Goal: Task Accomplishment & Management: Manage account settings

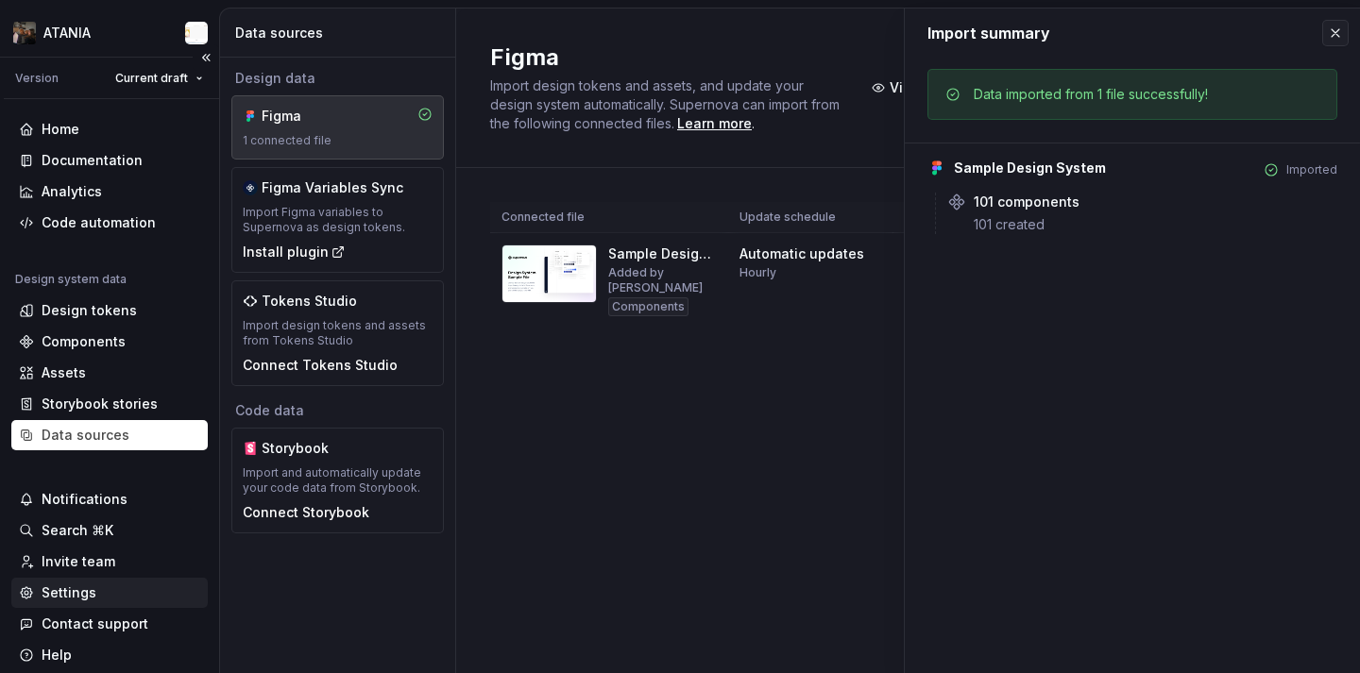
click at [127, 583] on div "Settings" at bounding box center [109, 593] width 196 height 30
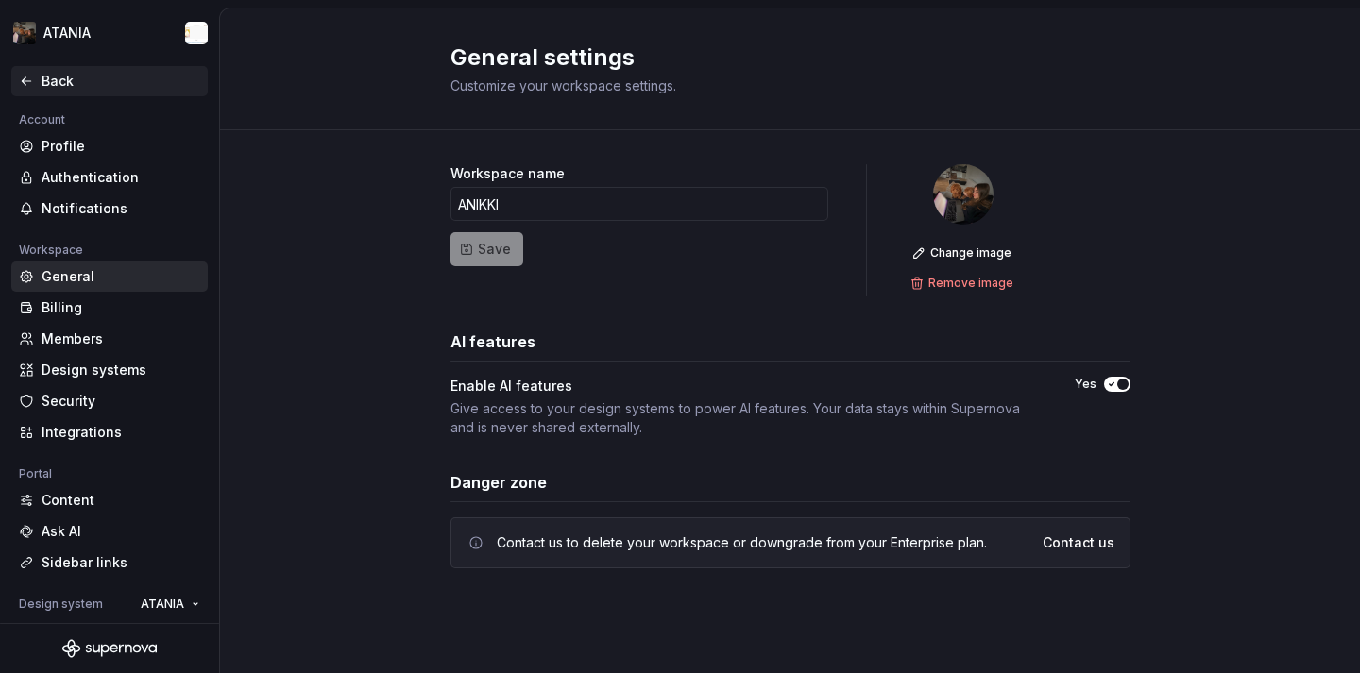
click at [54, 93] on div "Back" at bounding box center [109, 81] width 196 height 30
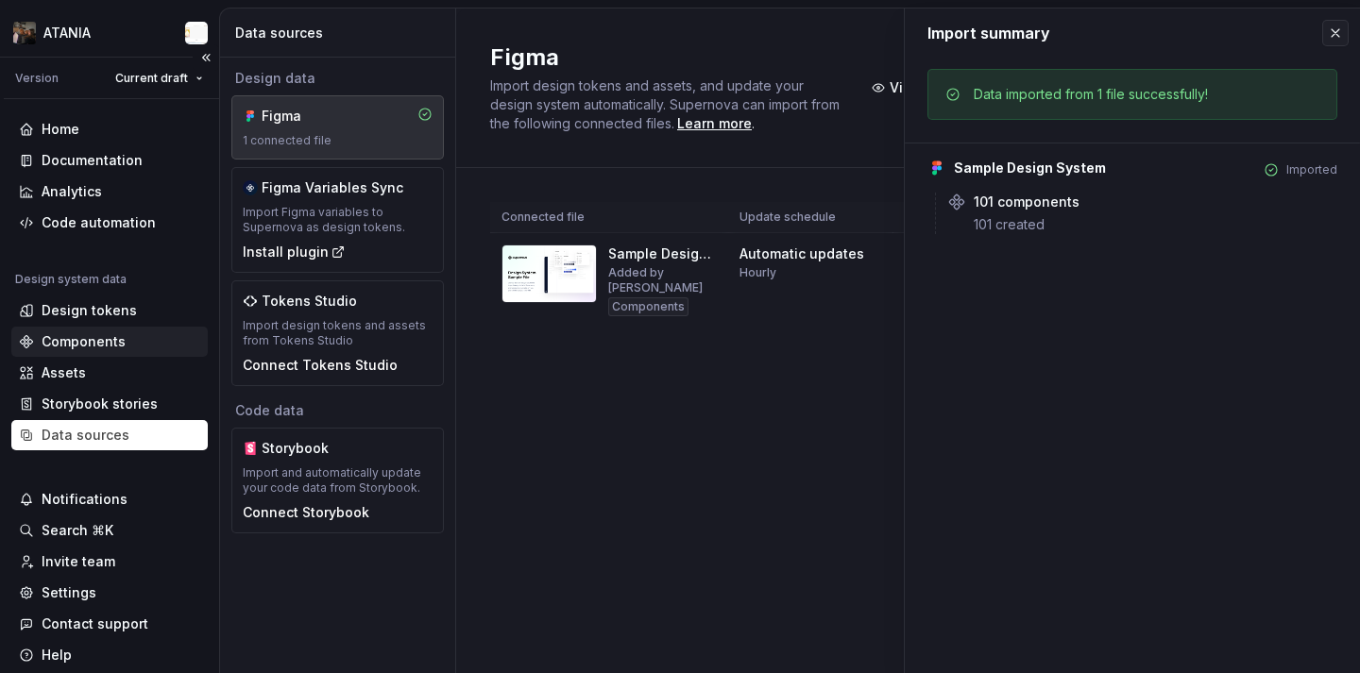
scroll to position [72, 0]
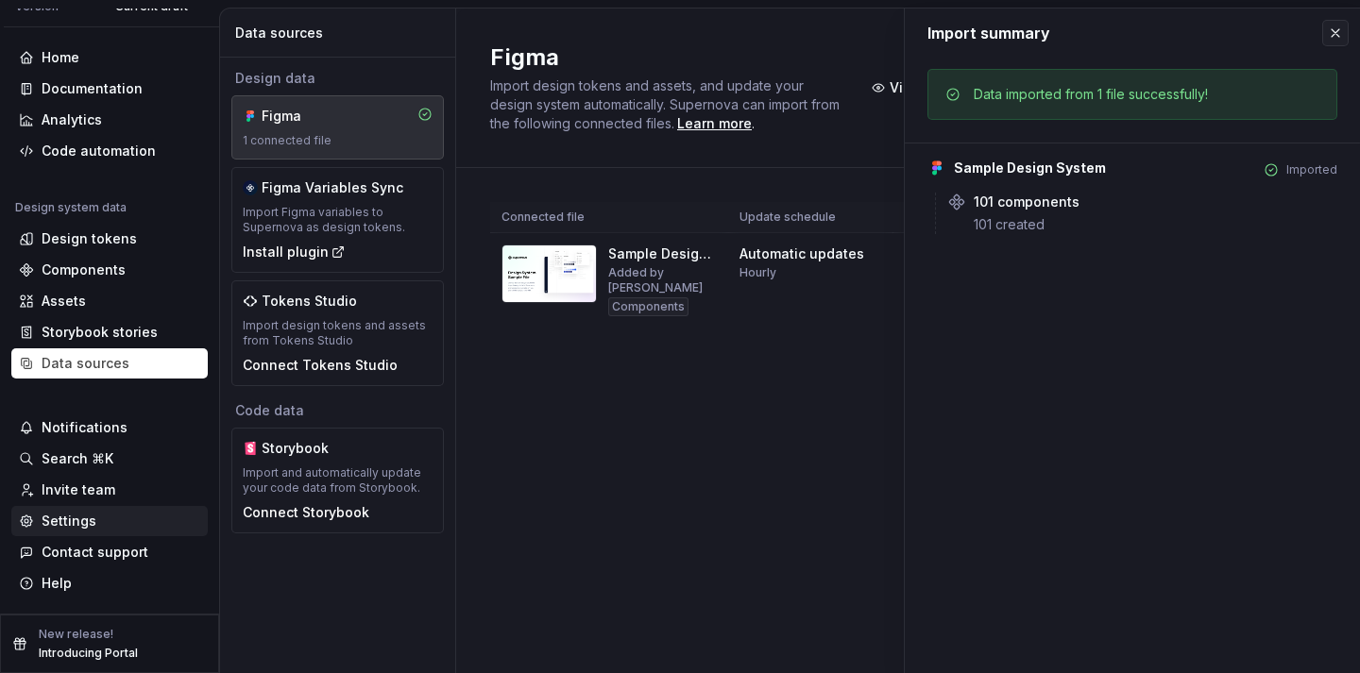
click at [112, 529] on div "Settings" at bounding box center [109, 521] width 181 height 19
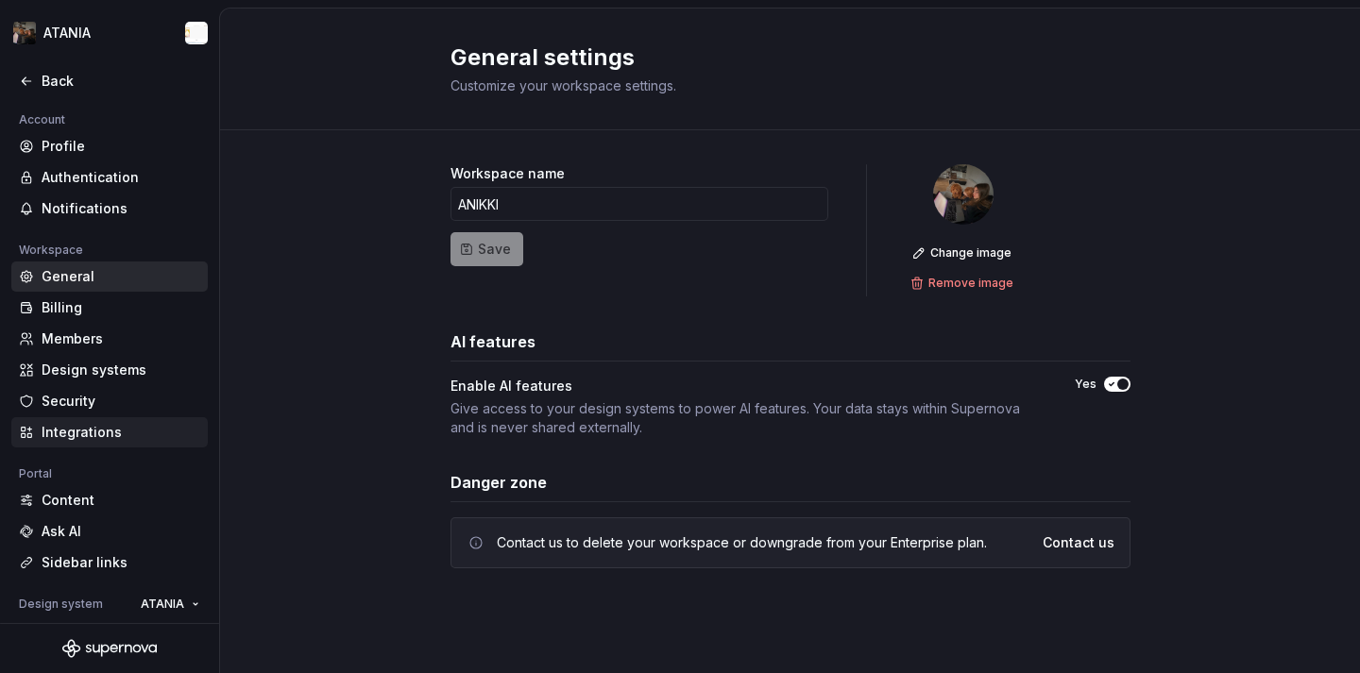
click at [102, 439] on div "Integrations" at bounding box center [121, 432] width 159 height 19
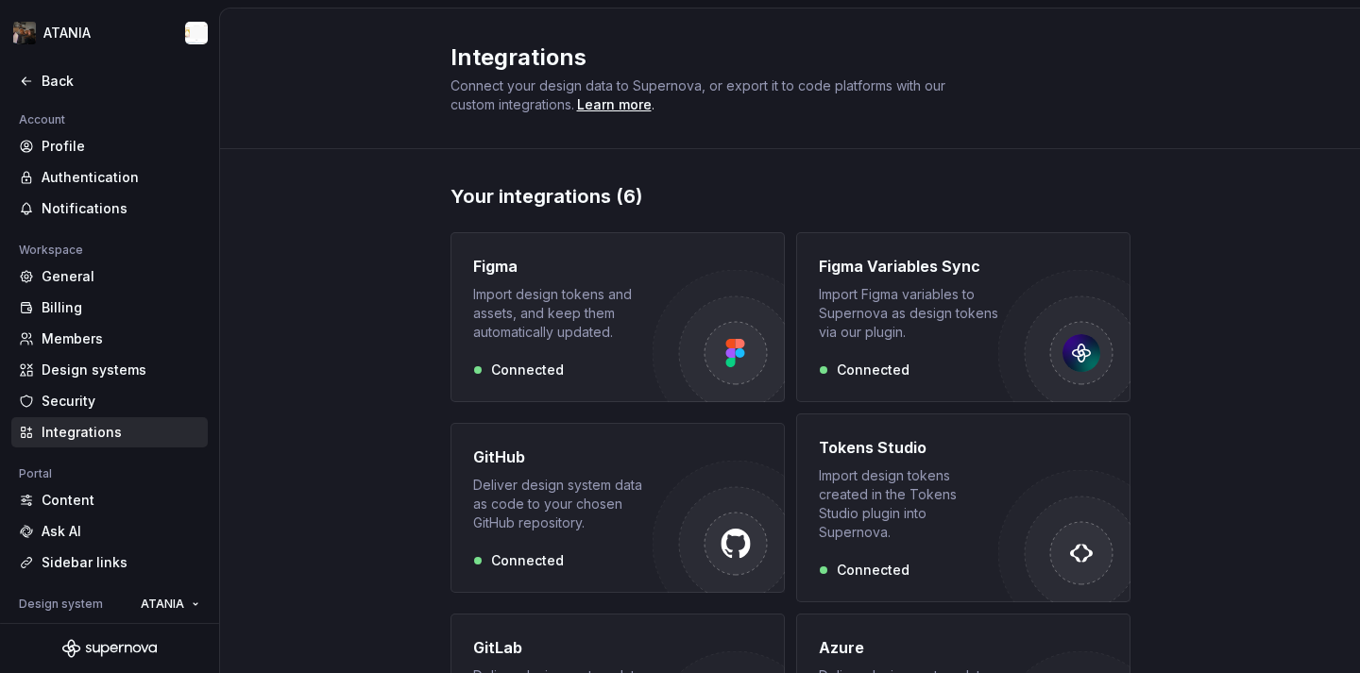
click at [554, 356] on div "Figma Import design tokens and assets, and keep them automatically updated. Con…" at bounding box center [562, 317] width 179 height 125
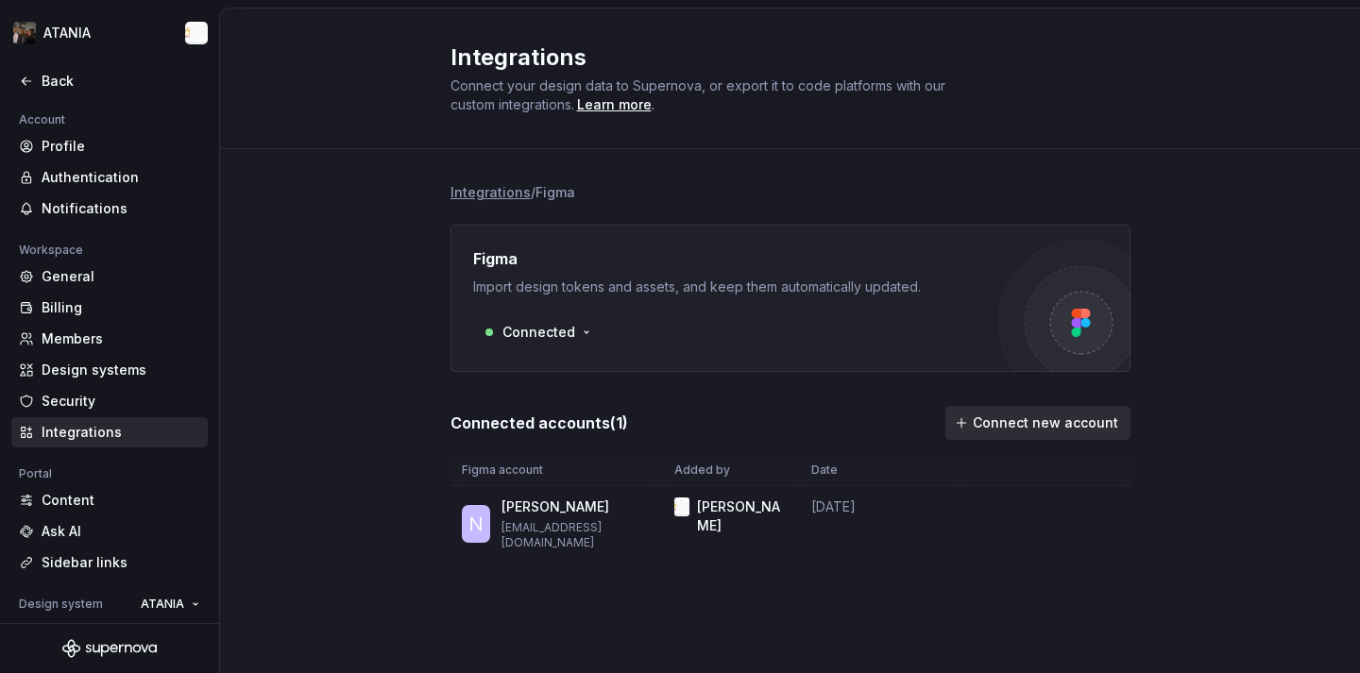
click at [962, 427] on button "Connect new account" at bounding box center [1037, 423] width 185 height 34
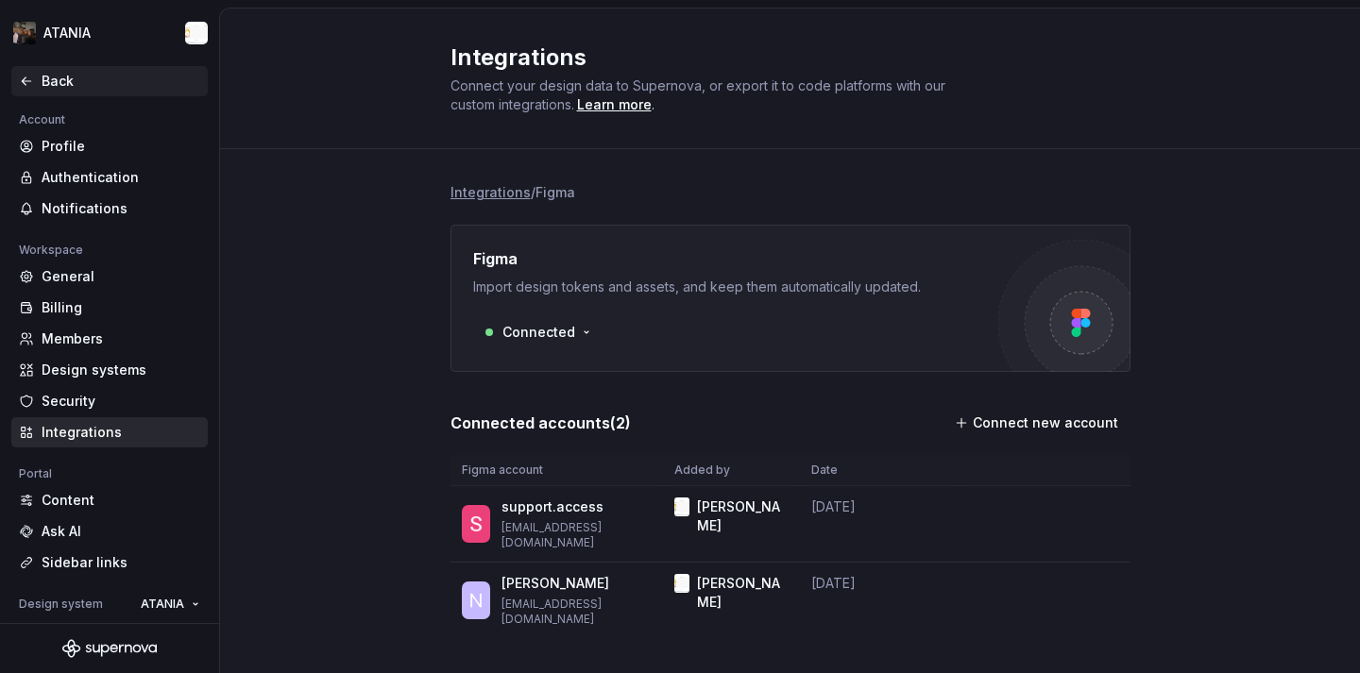
click at [34, 74] on div "Back" at bounding box center [109, 81] width 181 height 19
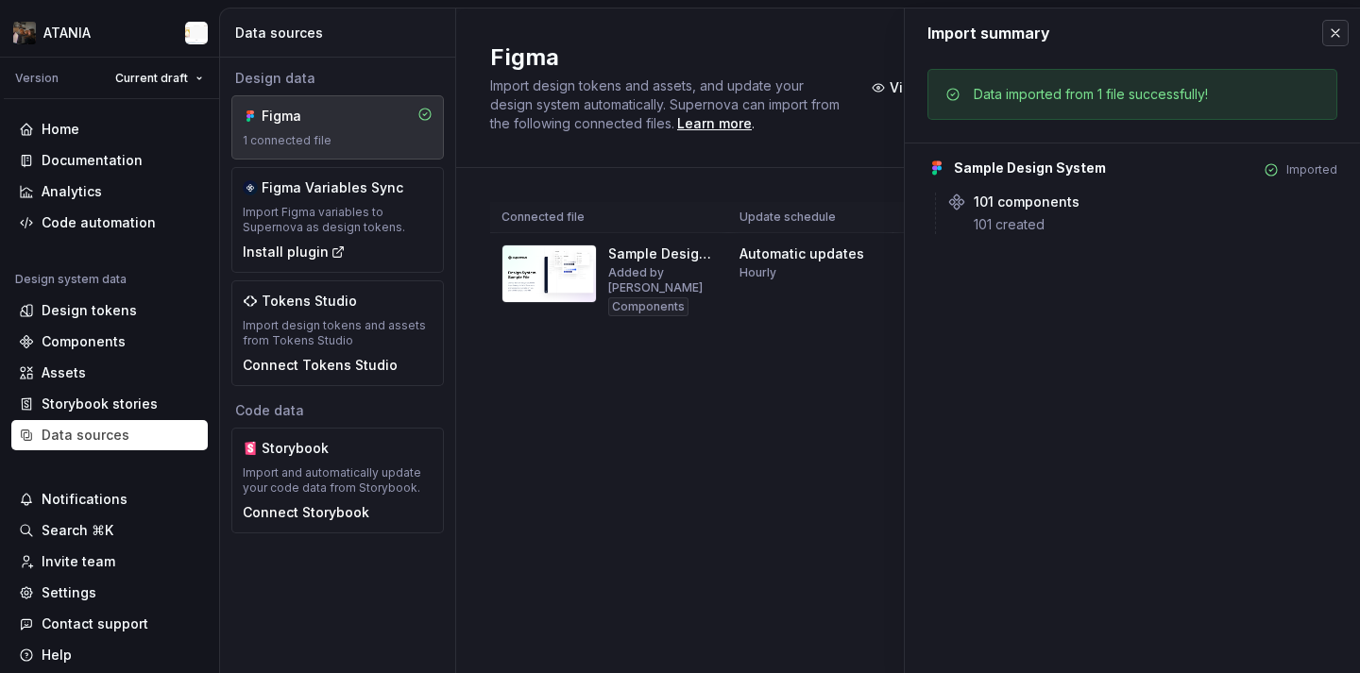
click at [1330, 40] on button "button" at bounding box center [1335, 33] width 26 height 26
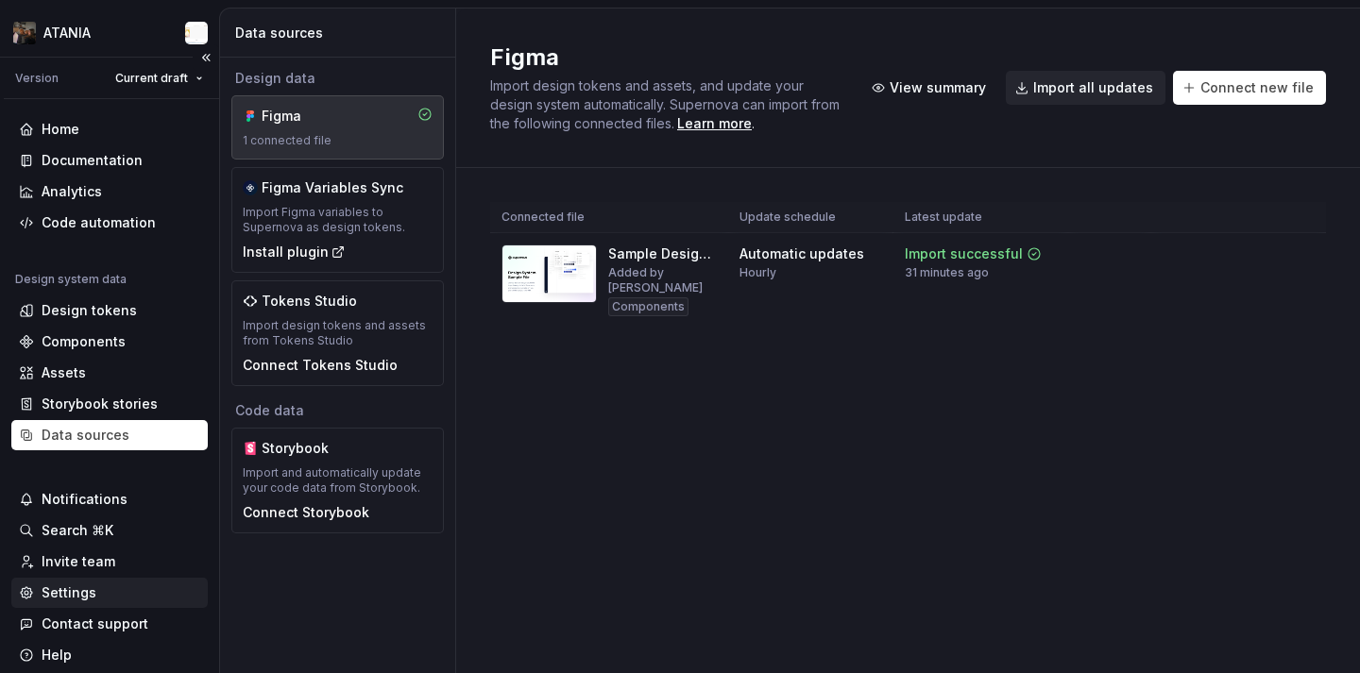
click at [77, 587] on div "Settings" at bounding box center [69, 593] width 55 height 19
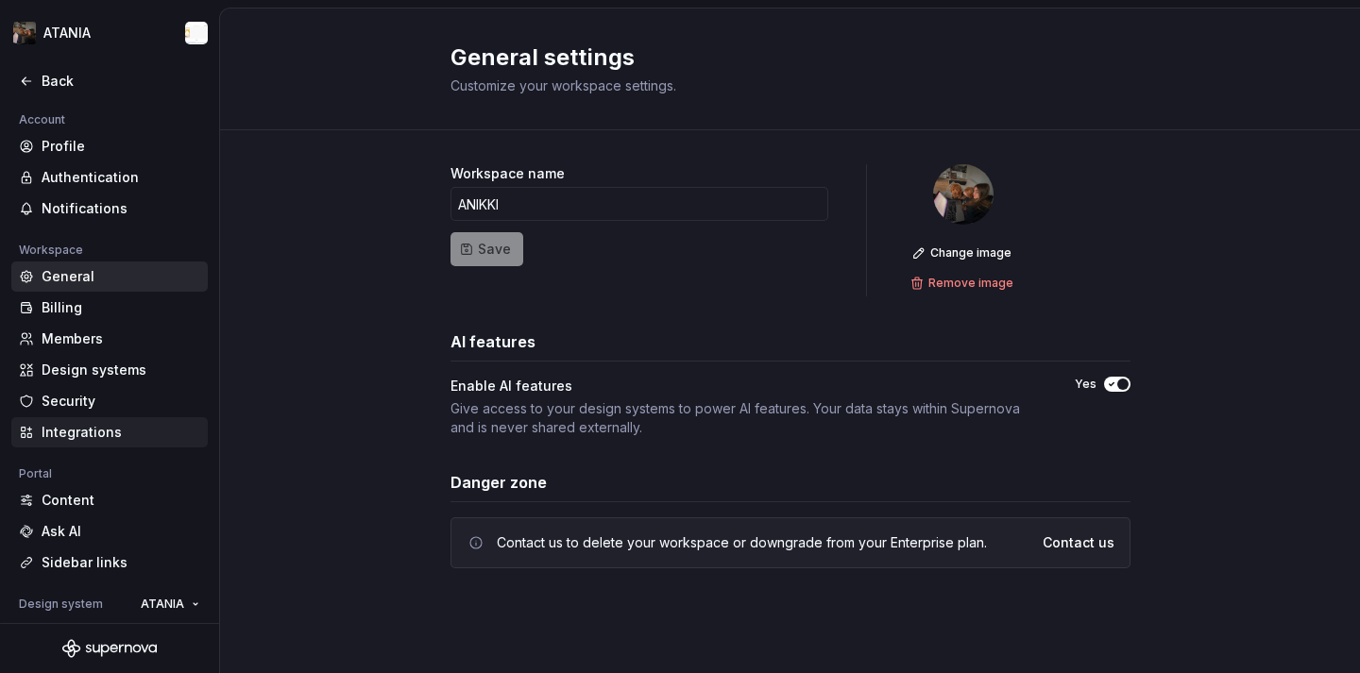
click at [135, 442] on div "Integrations" at bounding box center [109, 432] width 196 height 30
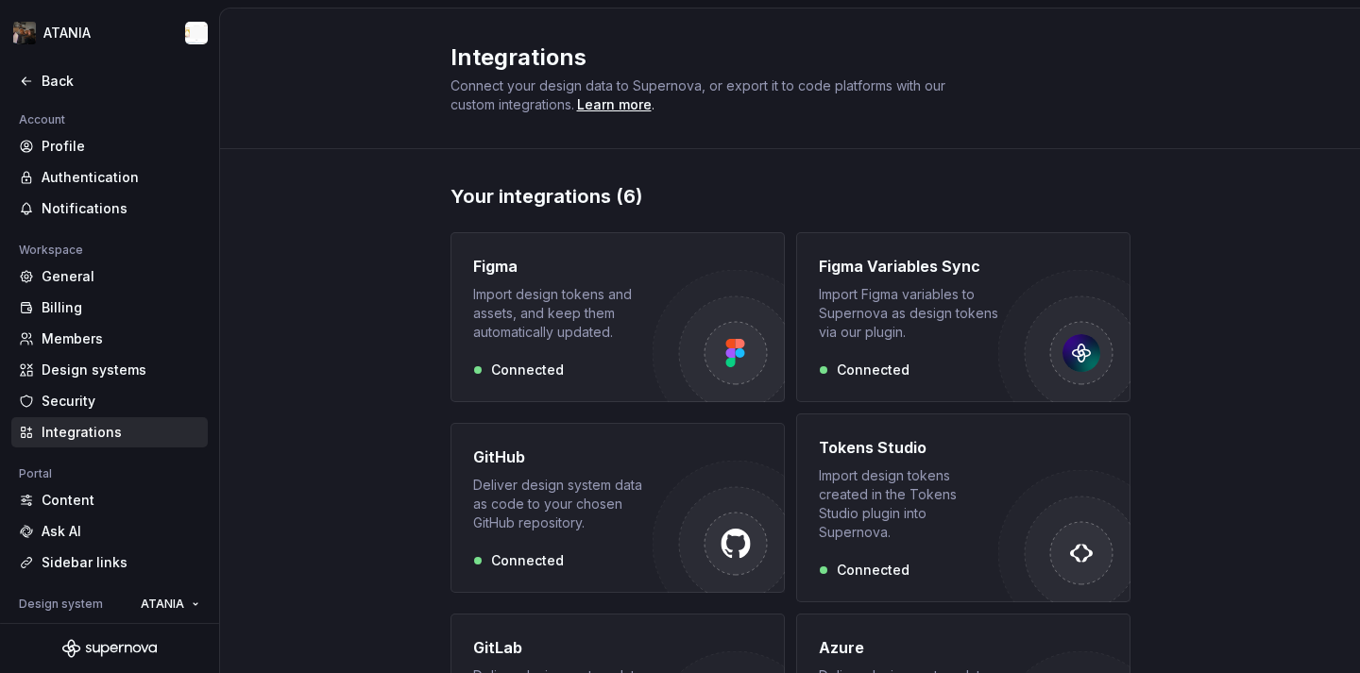
click at [596, 349] on div "Figma Import design tokens and assets, and keep them automatically updated. Con…" at bounding box center [562, 317] width 179 height 125
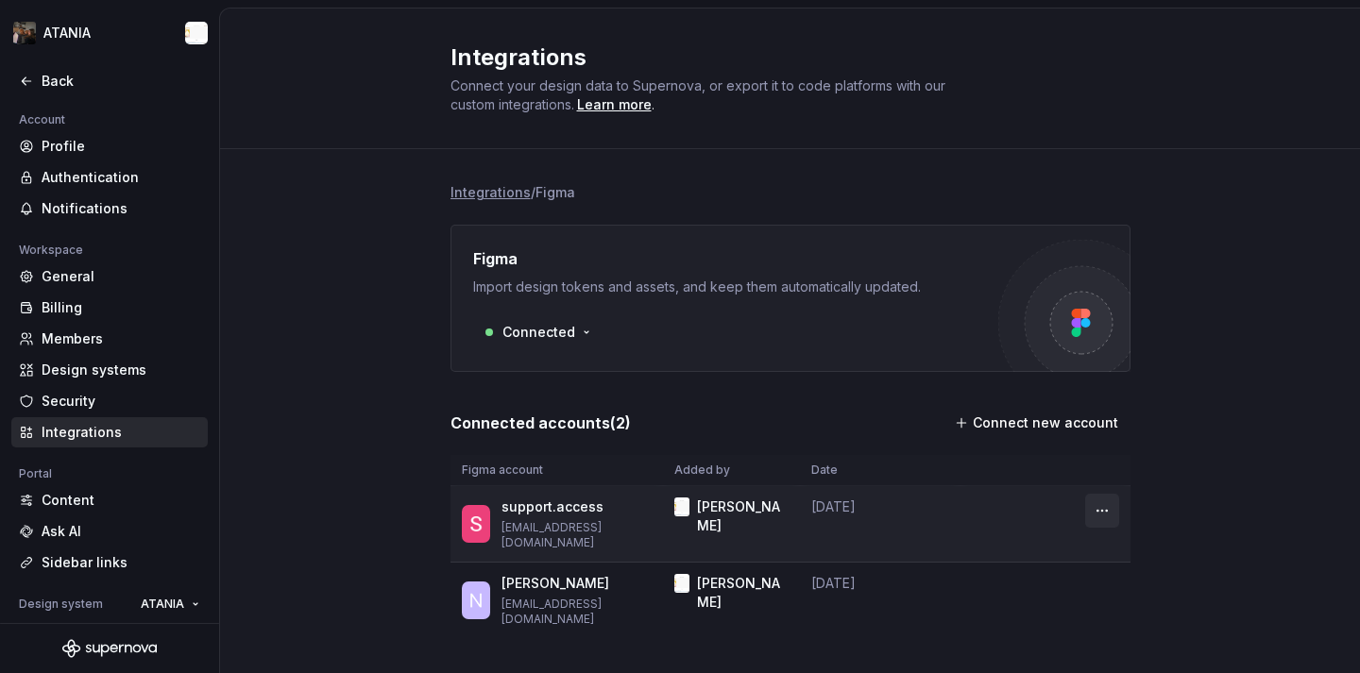
click at [1096, 516] on html "ATANIA Back Account Profile Authentication Notifications Workspace General Bill…" at bounding box center [680, 336] width 1360 height 673
click at [1103, 582] on icon at bounding box center [1104, 581] width 10 height 11
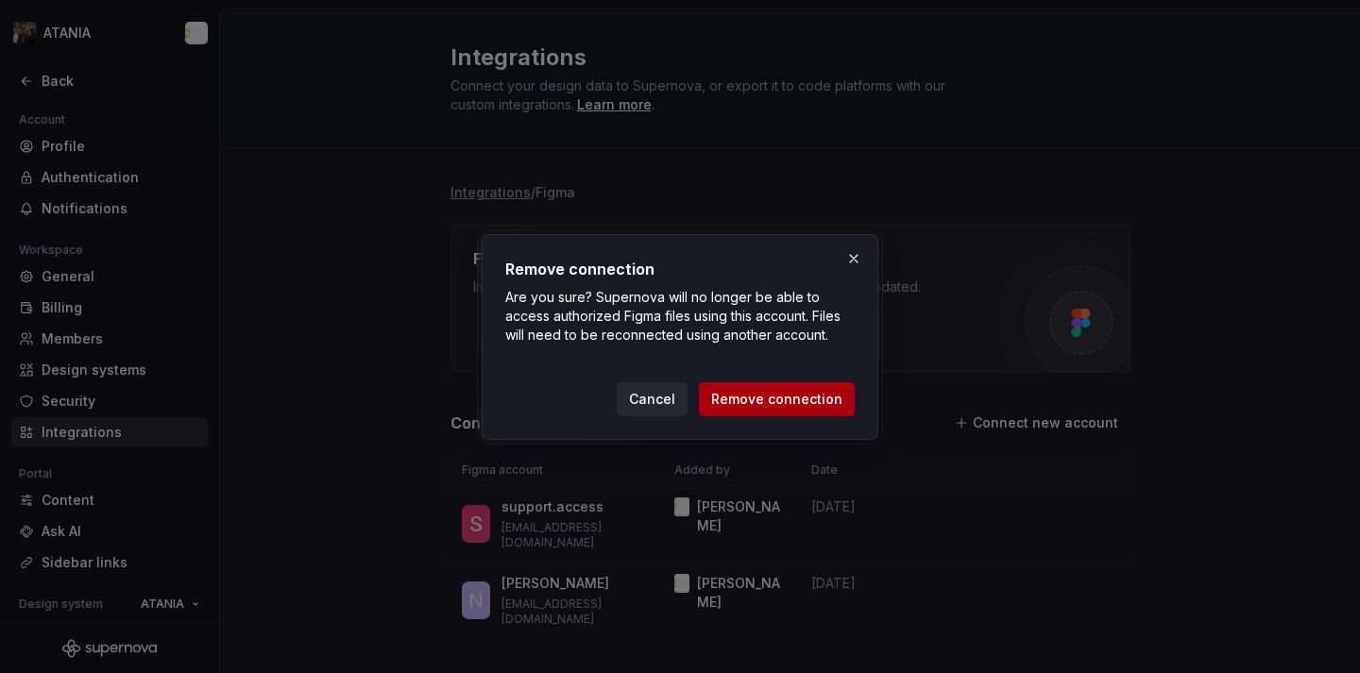
click at [816, 399] on span "Remove connection" at bounding box center [776, 399] width 131 height 19
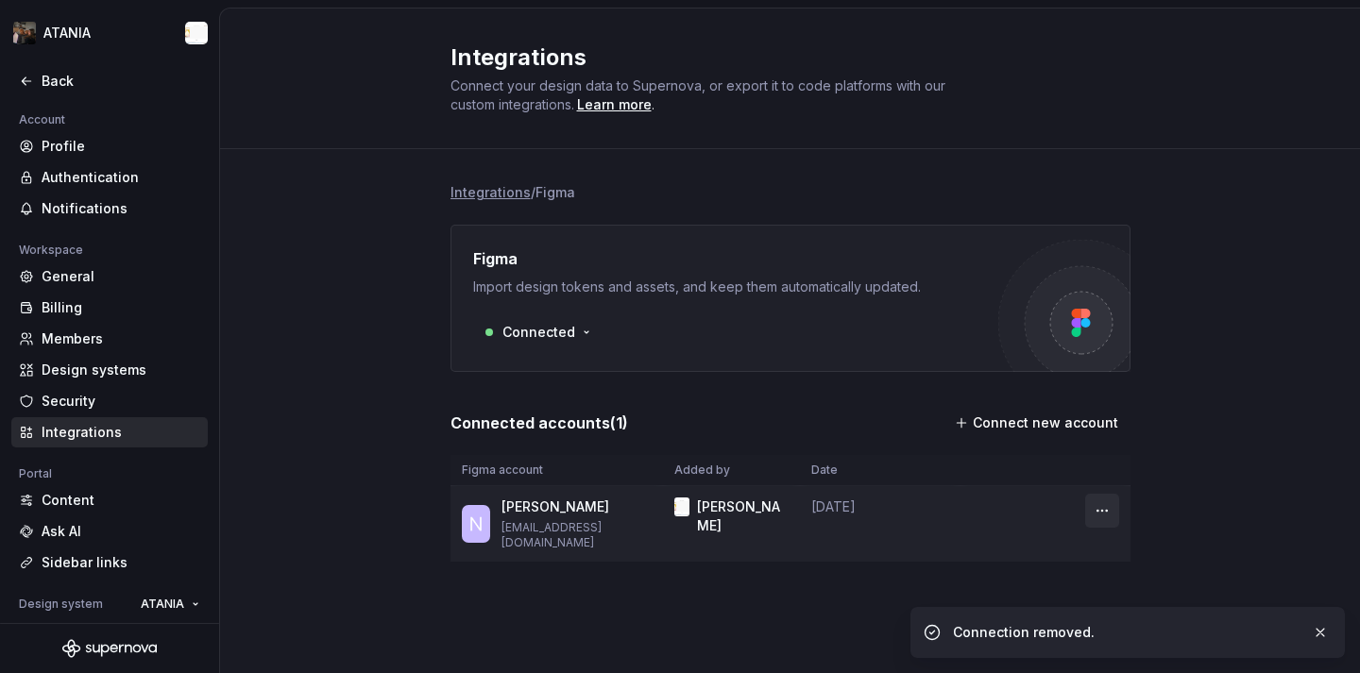
click at [1090, 526] on html "ATANIA Back Account Profile Authentication Notifications Workspace General Bill…" at bounding box center [680, 336] width 1360 height 673
click at [1116, 586] on div "Remove connection" at bounding box center [1174, 582] width 169 height 30
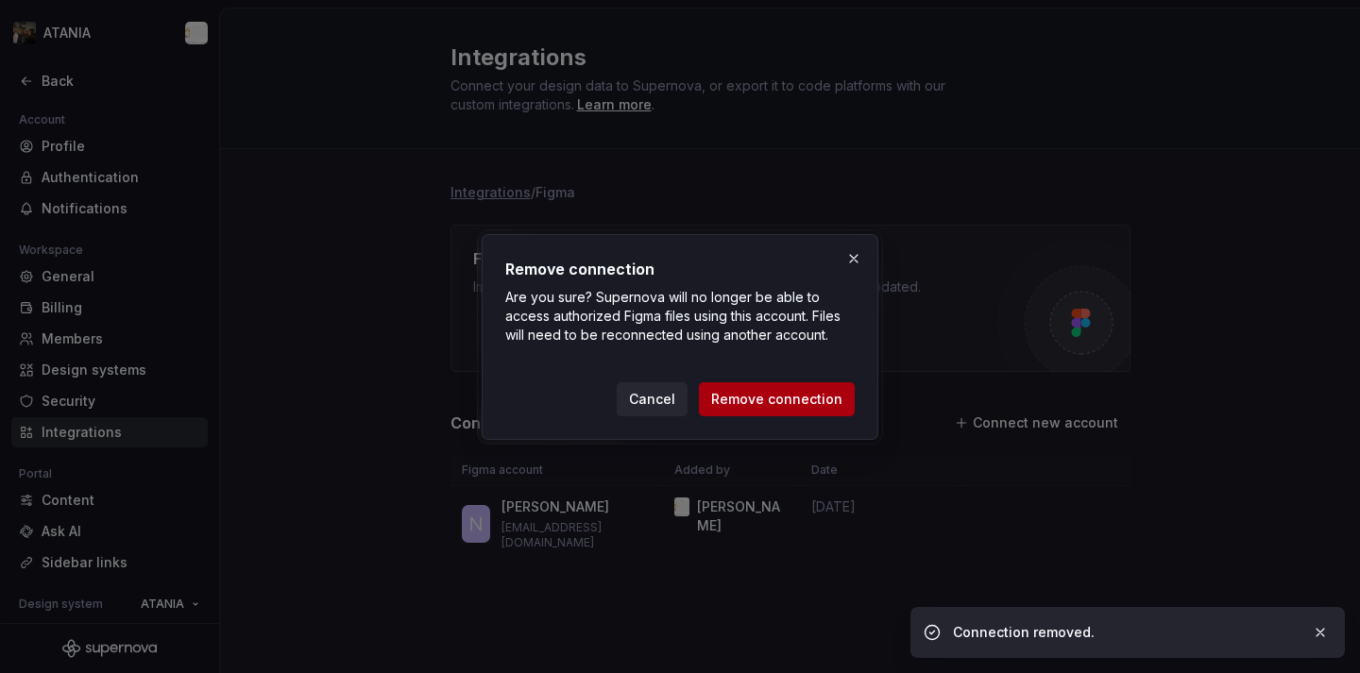
click at [776, 410] on button "Remove connection" at bounding box center [777, 399] width 156 height 34
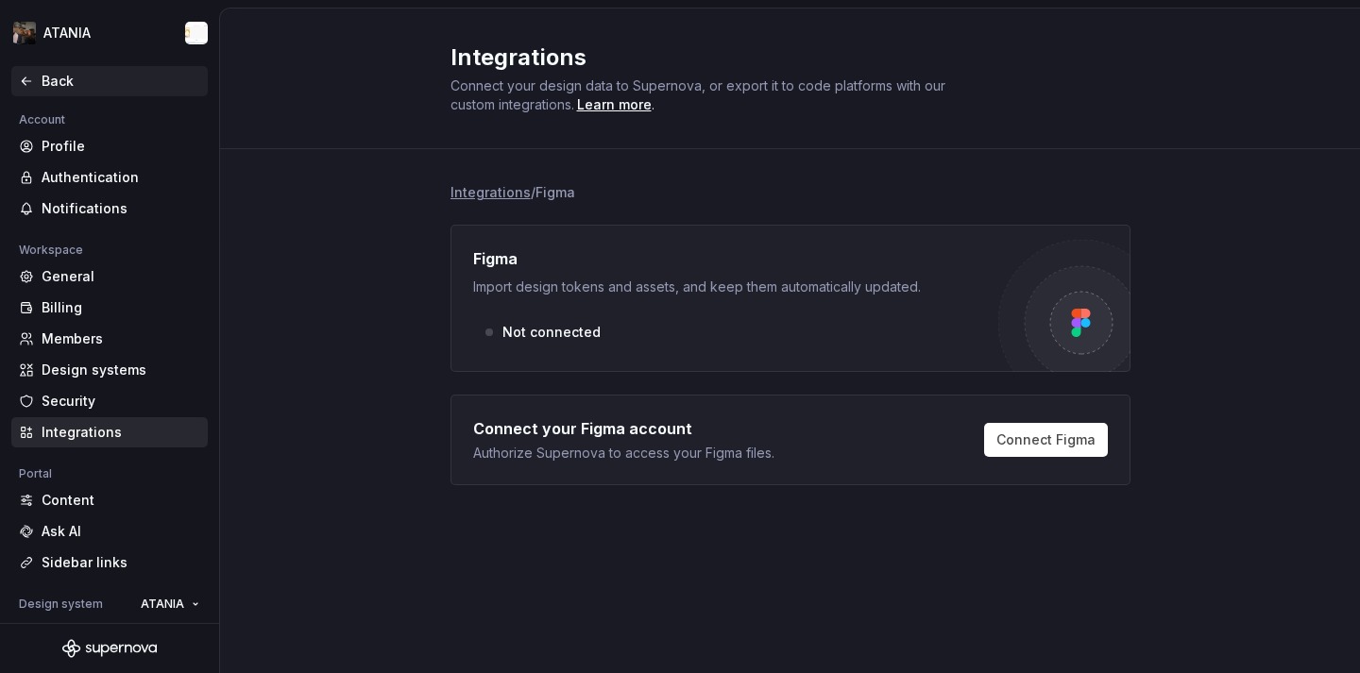
click at [19, 81] on icon at bounding box center [26, 81] width 15 height 15
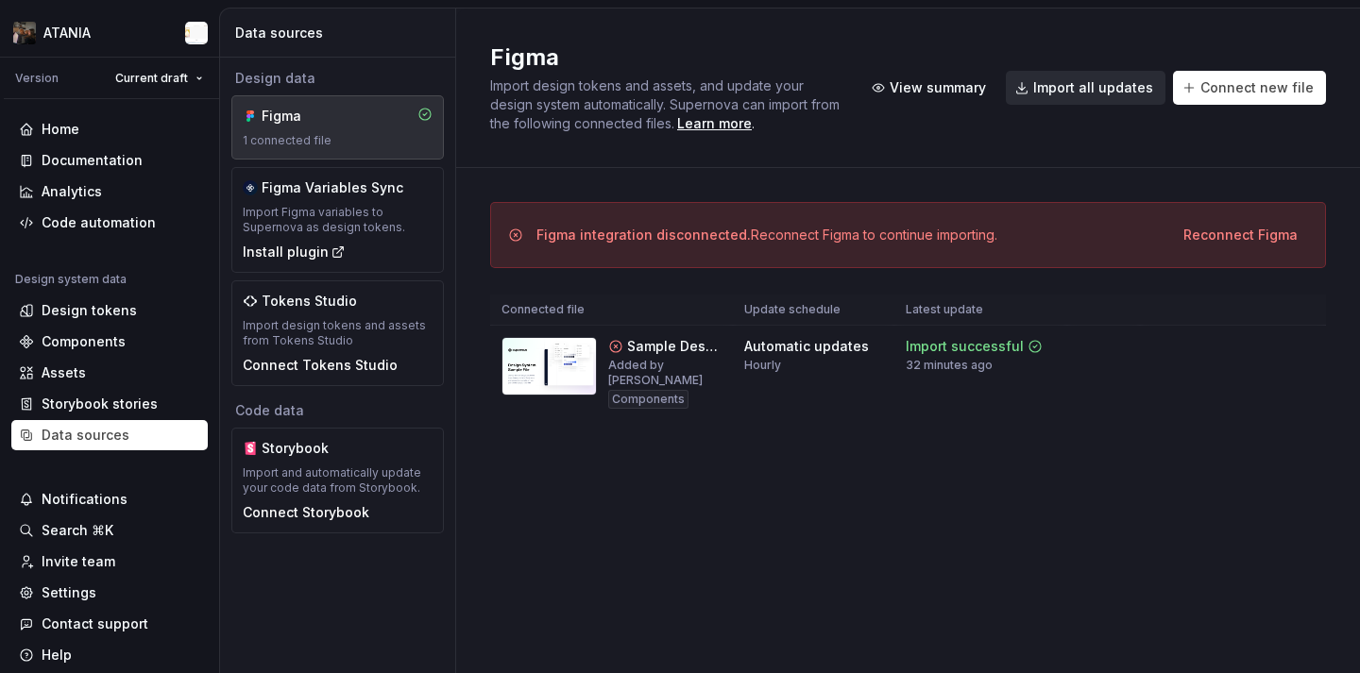
click at [1125, 76] on button "Import all updates" at bounding box center [1086, 88] width 160 height 34
